Goal: Task Accomplishment & Management: Manage account settings

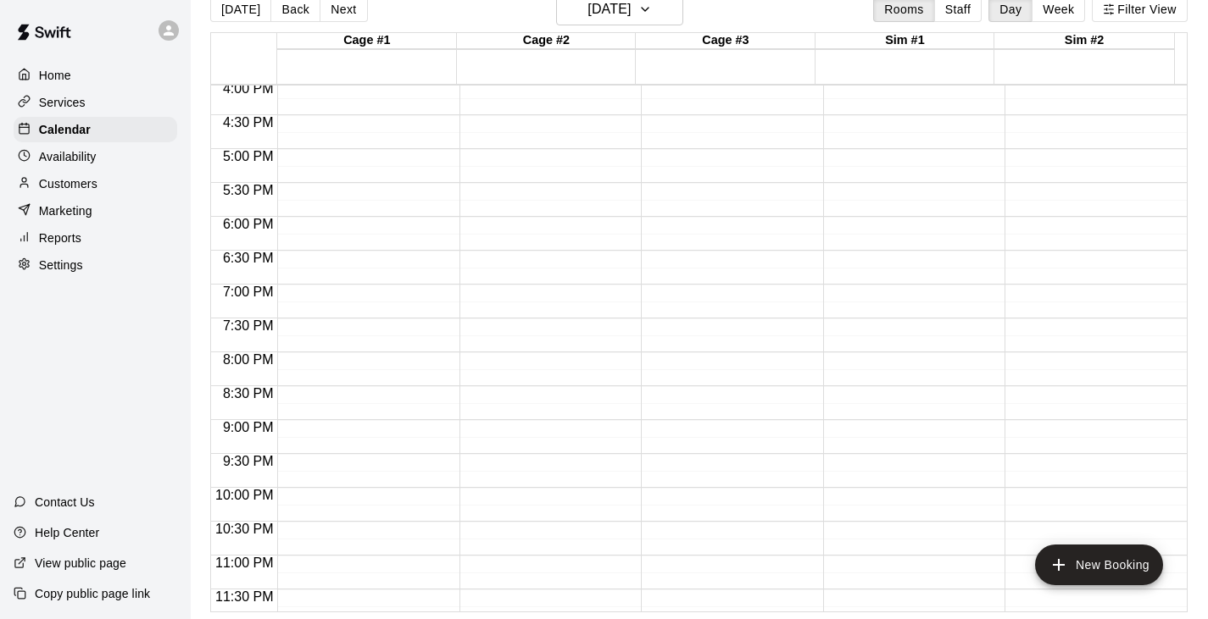
scroll to position [1102, 0]
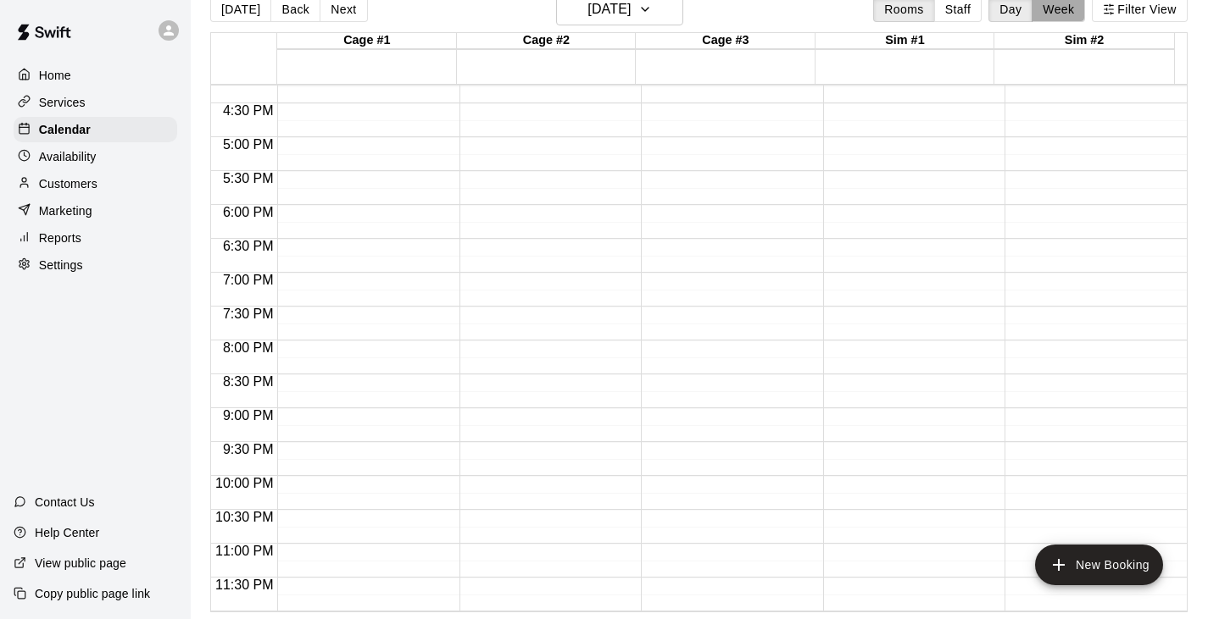
click at [1062, 10] on button "Week" at bounding box center [1057, 9] width 53 height 25
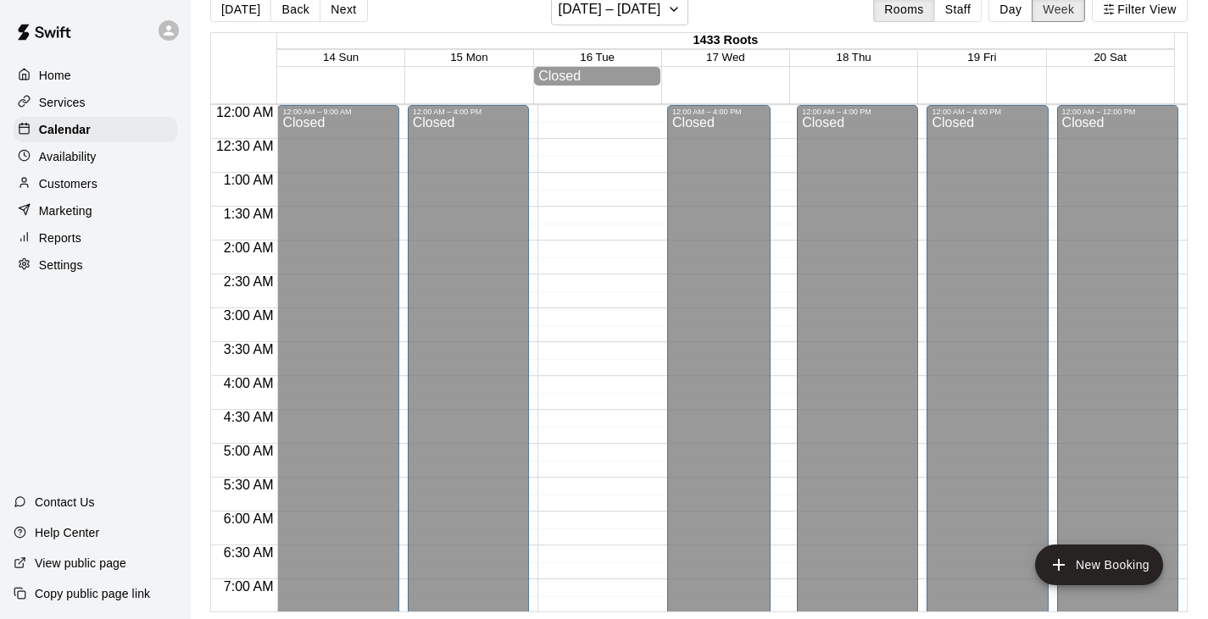
scroll to position [1125, 0]
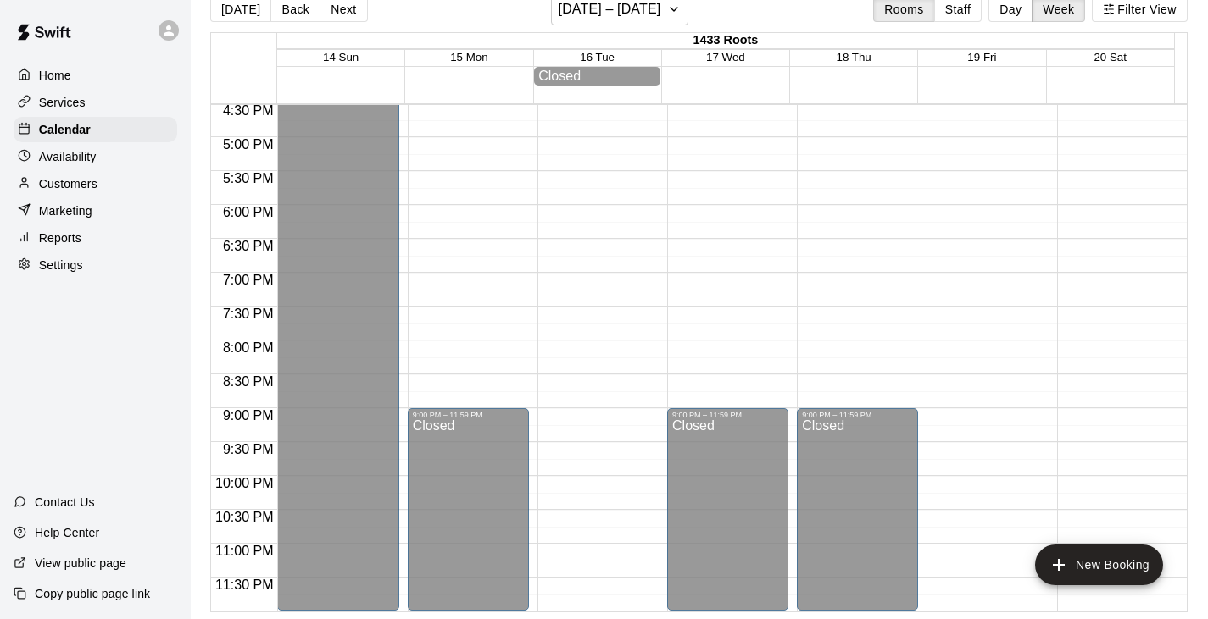
click at [115, 105] on div "Services" at bounding box center [96, 102] width 164 height 25
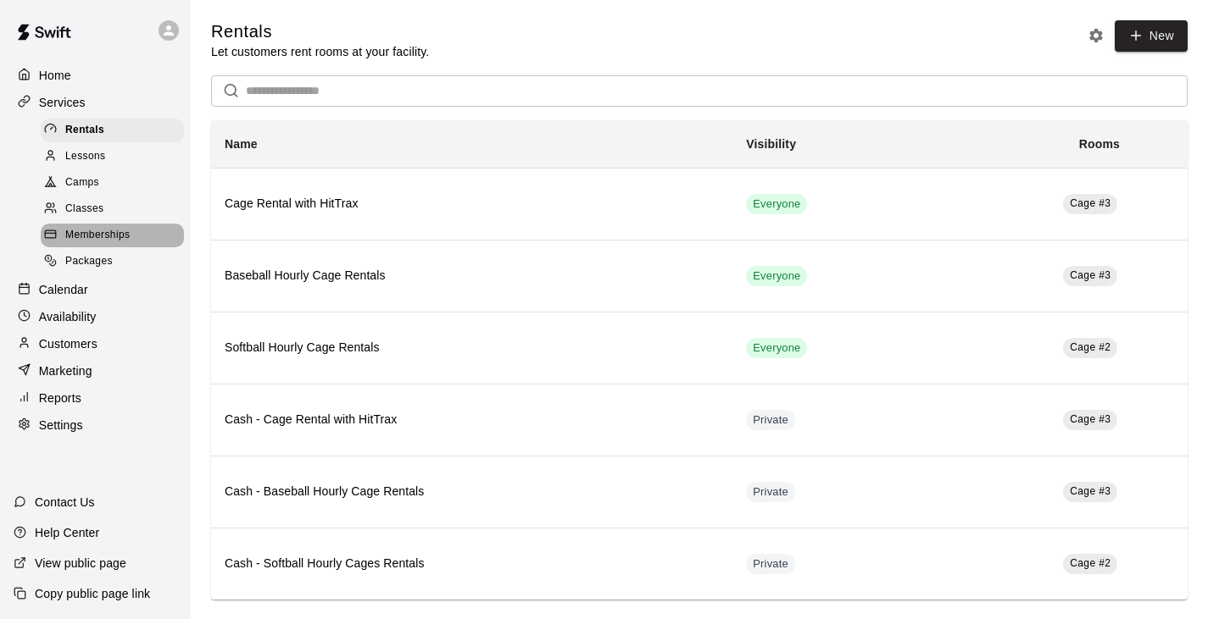
click at [101, 244] on span "Memberships" at bounding box center [97, 235] width 64 height 17
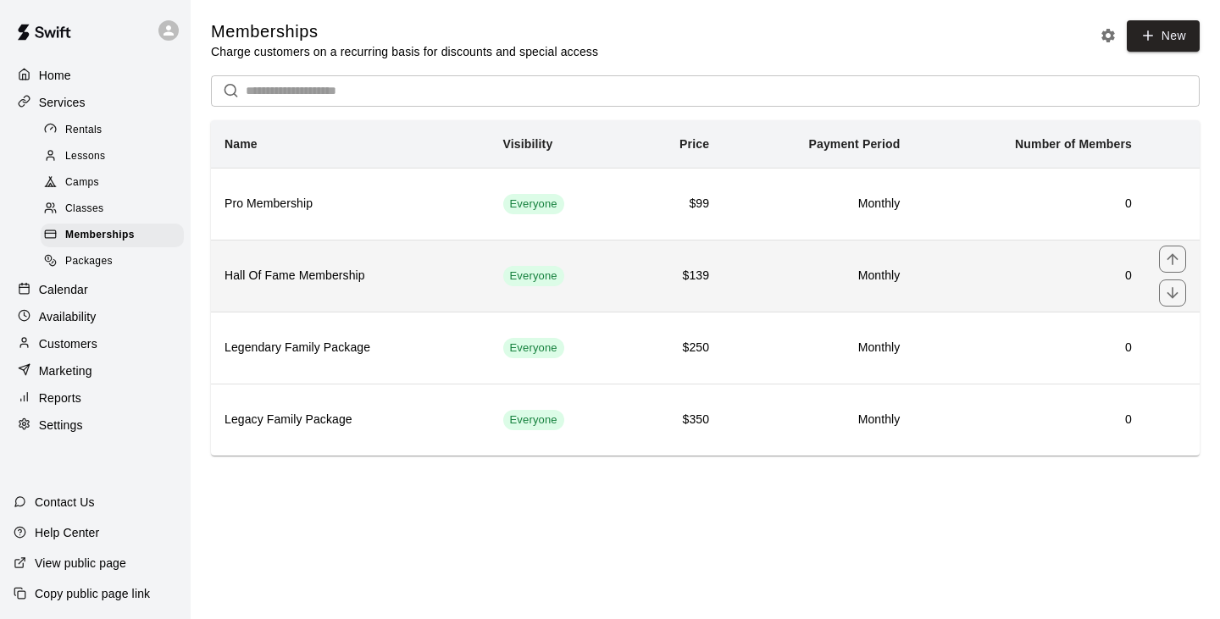
click at [1023, 275] on h6 "0" at bounding box center [1029, 276] width 205 height 19
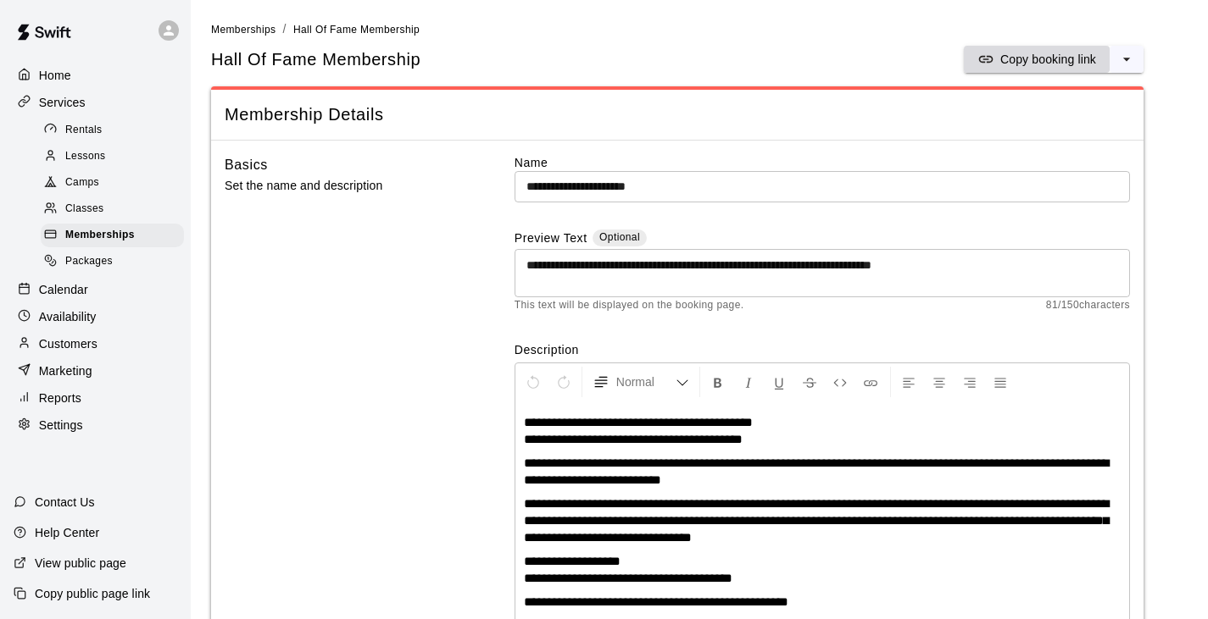
click at [1041, 53] on p "Copy booking link" at bounding box center [1048, 59] width 96 height 17
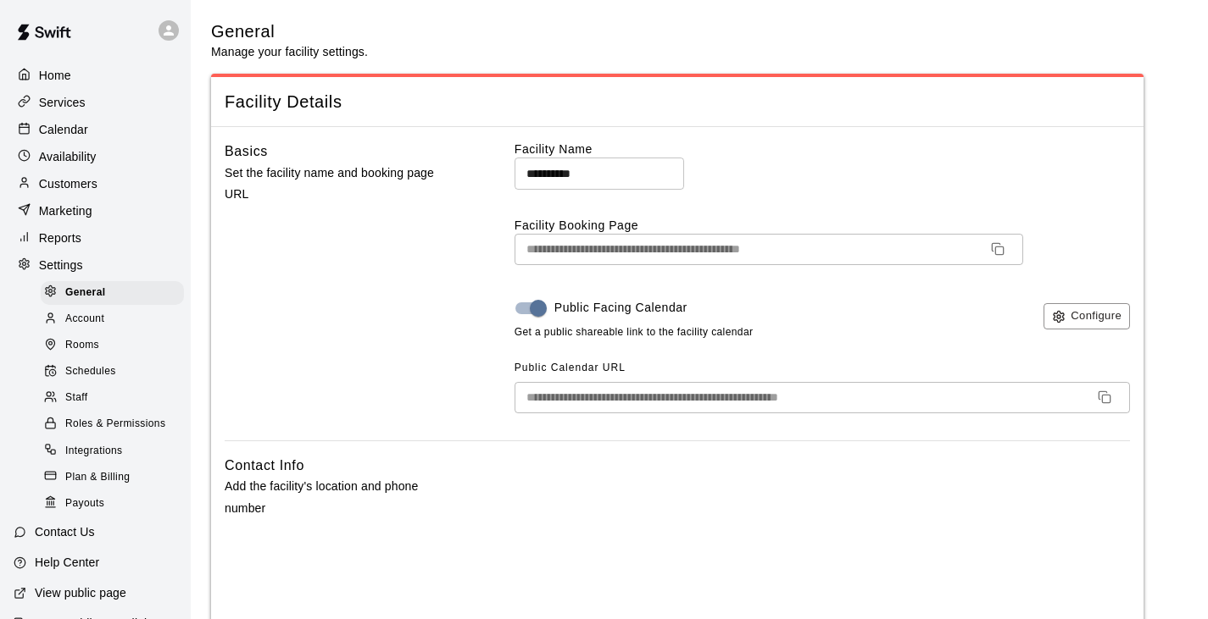
select select "**"
